Goal: Task Accomplishment & Management: Manage account settings

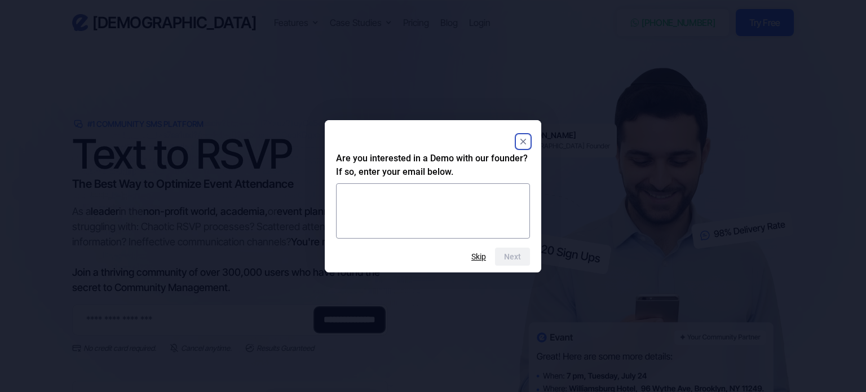
click at [523, 146] on rect "Close" at bounding box center [523, 142] width 14 height 14
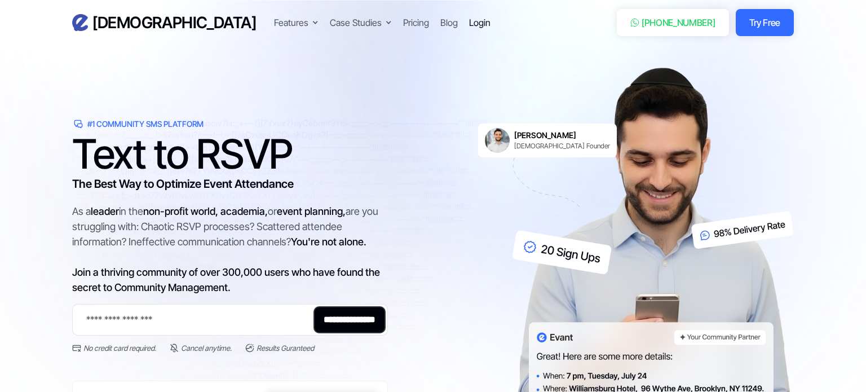
click at [469, 19] on div "Login" at bounding box center [479, 23] width 21 height 14
click at [469, 26] on div "Login" at bounding box center [479, 23] width 21 height 14
